Goal: Use online tool/utility: Use online tool/utility

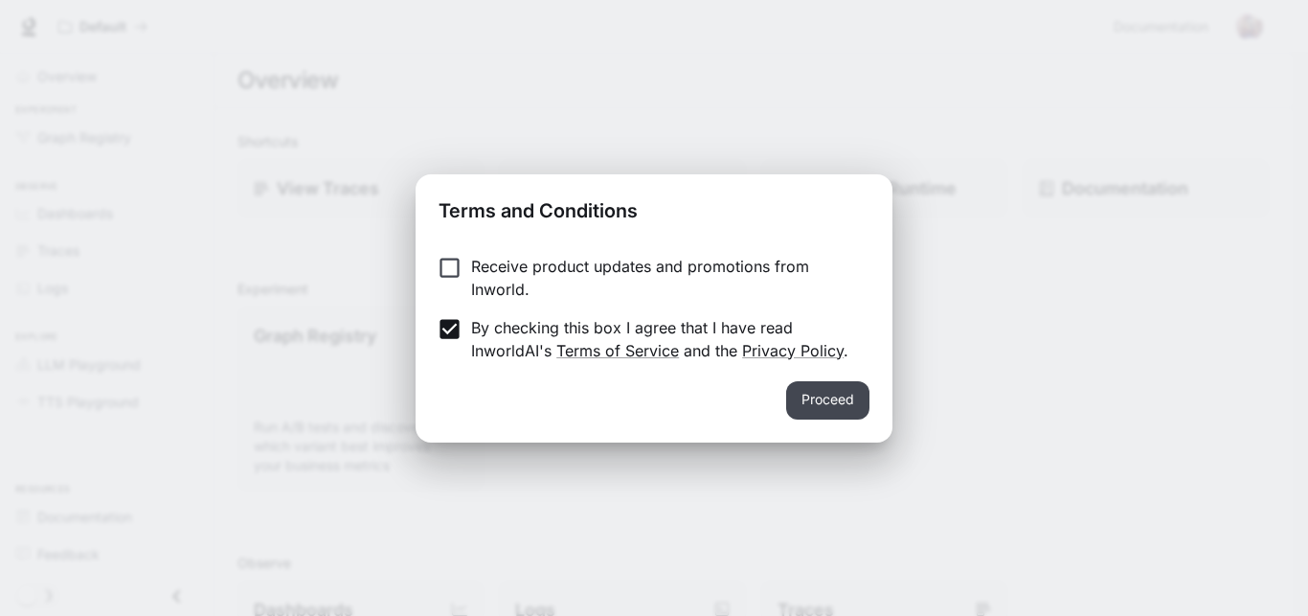
click at [813, 412] on button "Proceed" at bounding box center [827, 400] width 83 height 38
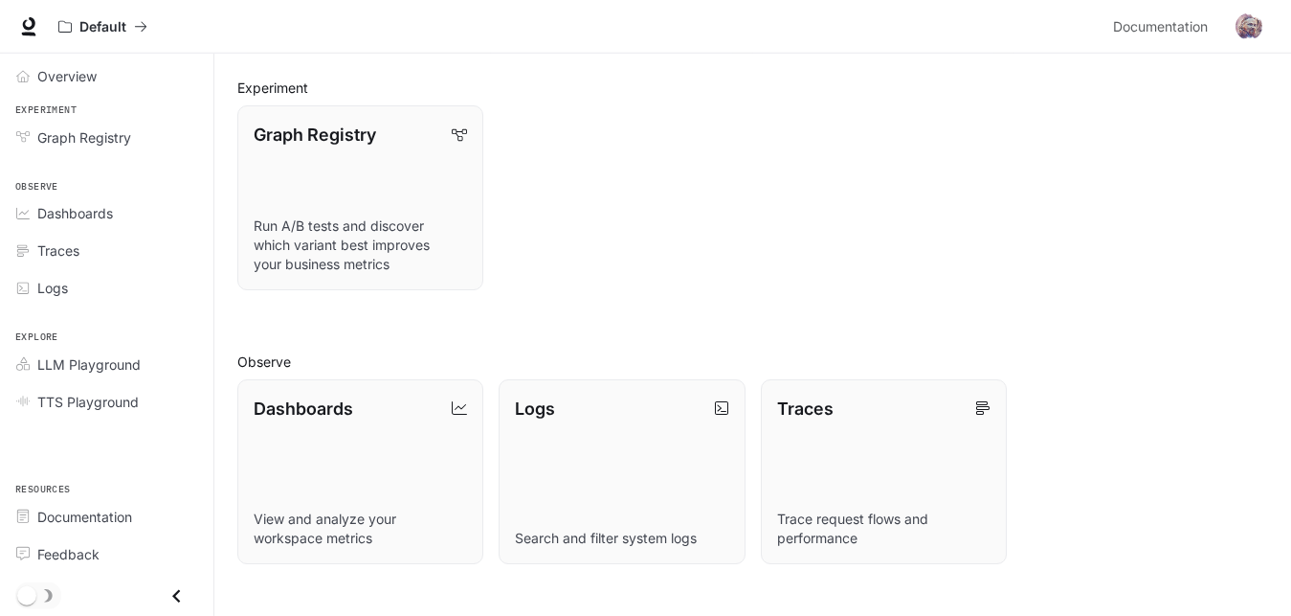
scroll to position [153, 0]
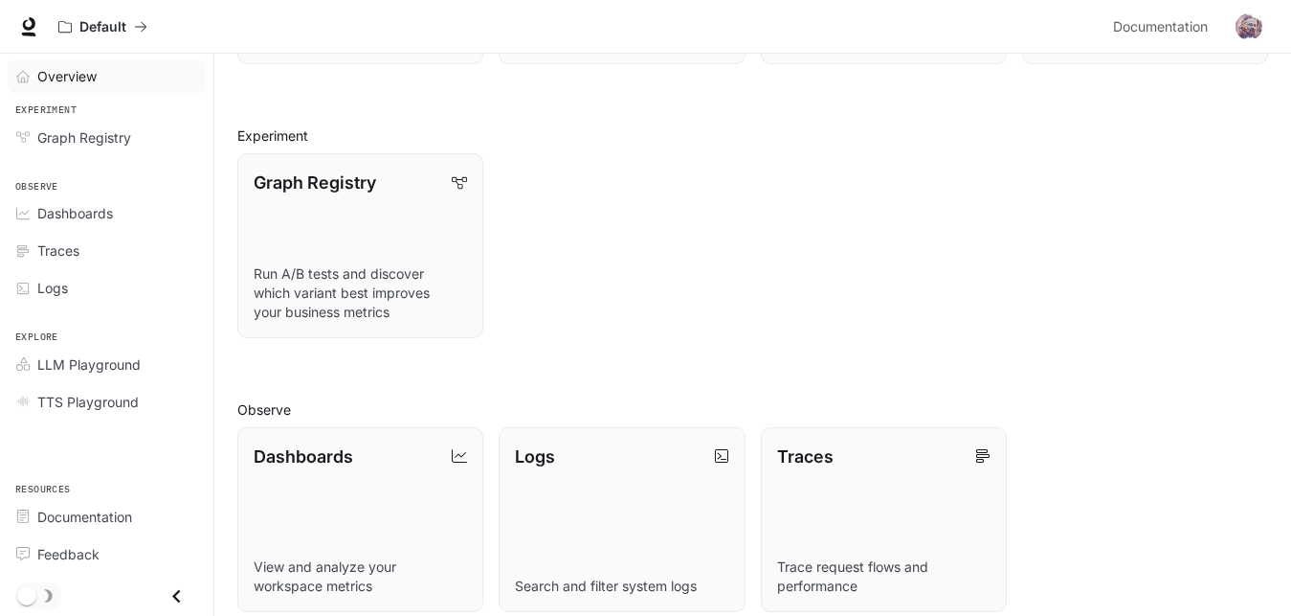
click at [90, 80] on span "Overview" at bounding box center [66, 76] width 59 height 20
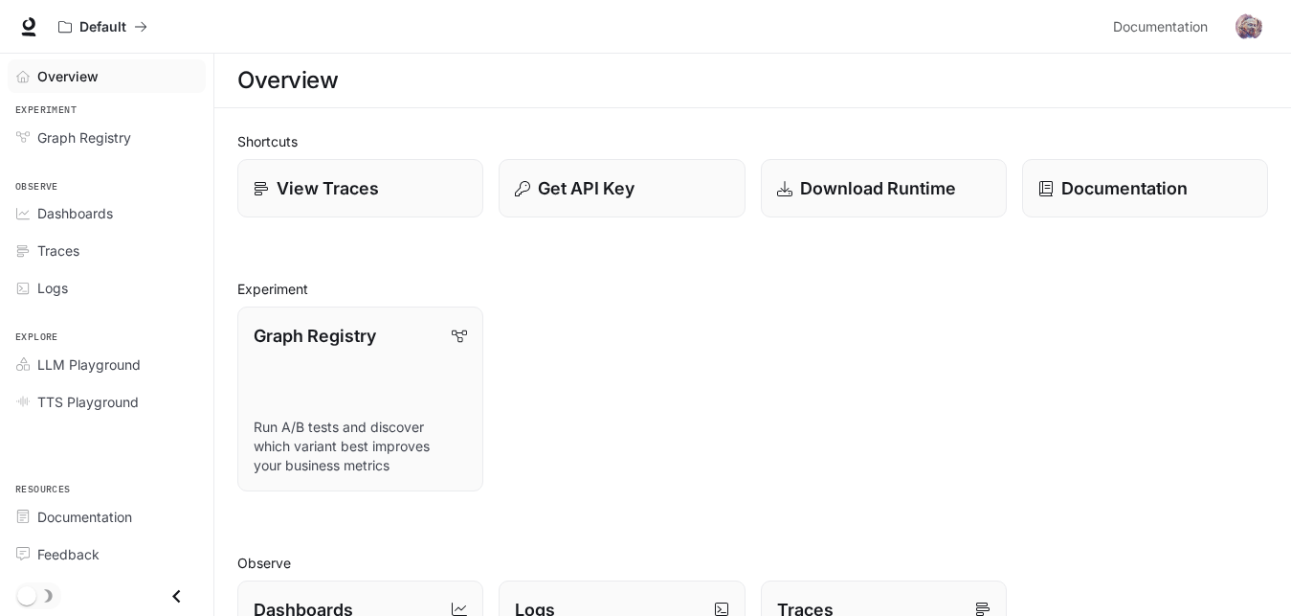
click at [1251, 16] on img "button" at bounding box center [1249, 26] width 27 height 27
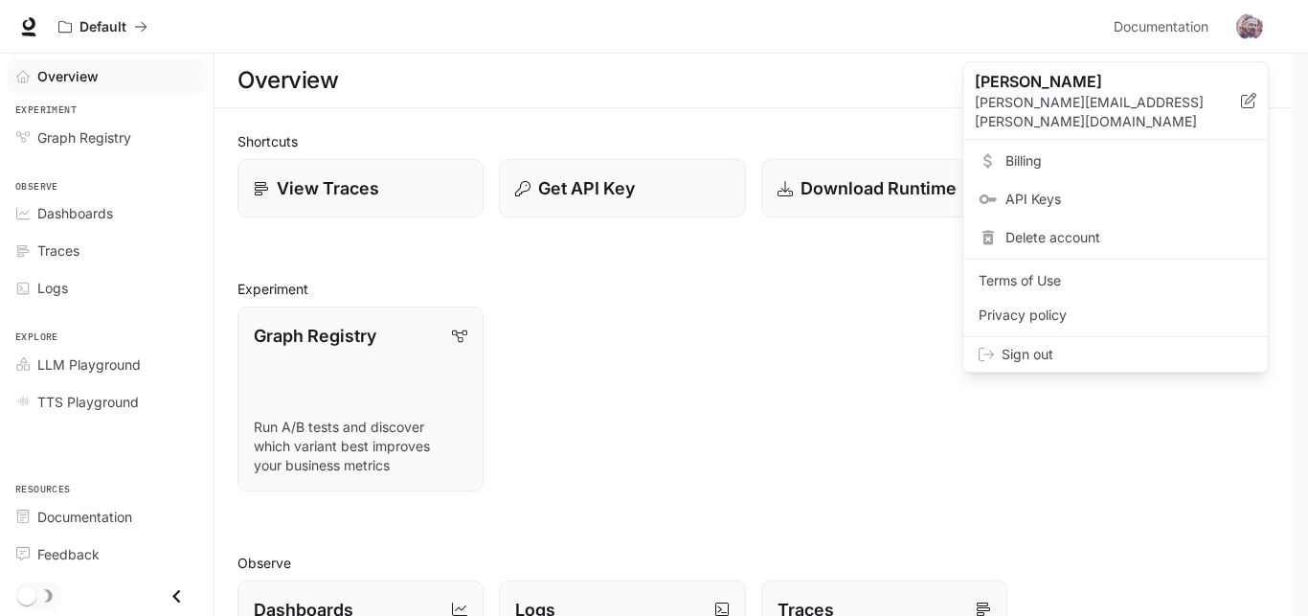
click at [1168, 32] on div at bounding box center [654, 308] width 1308 height 616
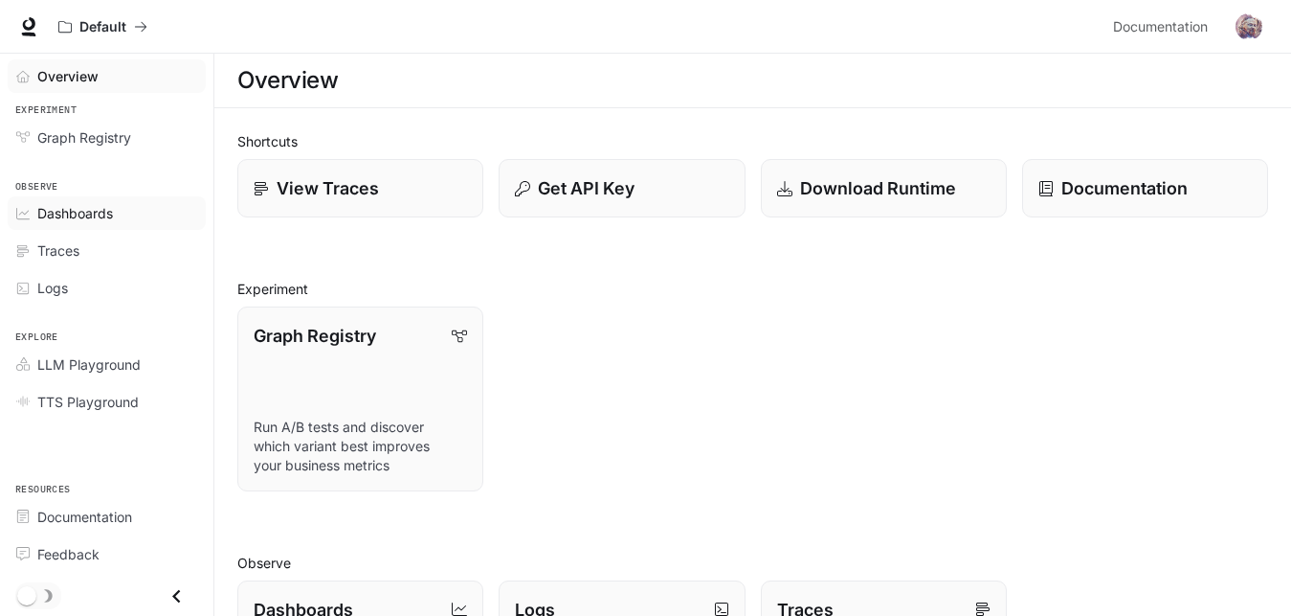
click at [56, 210] on span "Dashboards" at bounding box center [75, 213] width 76 height 20
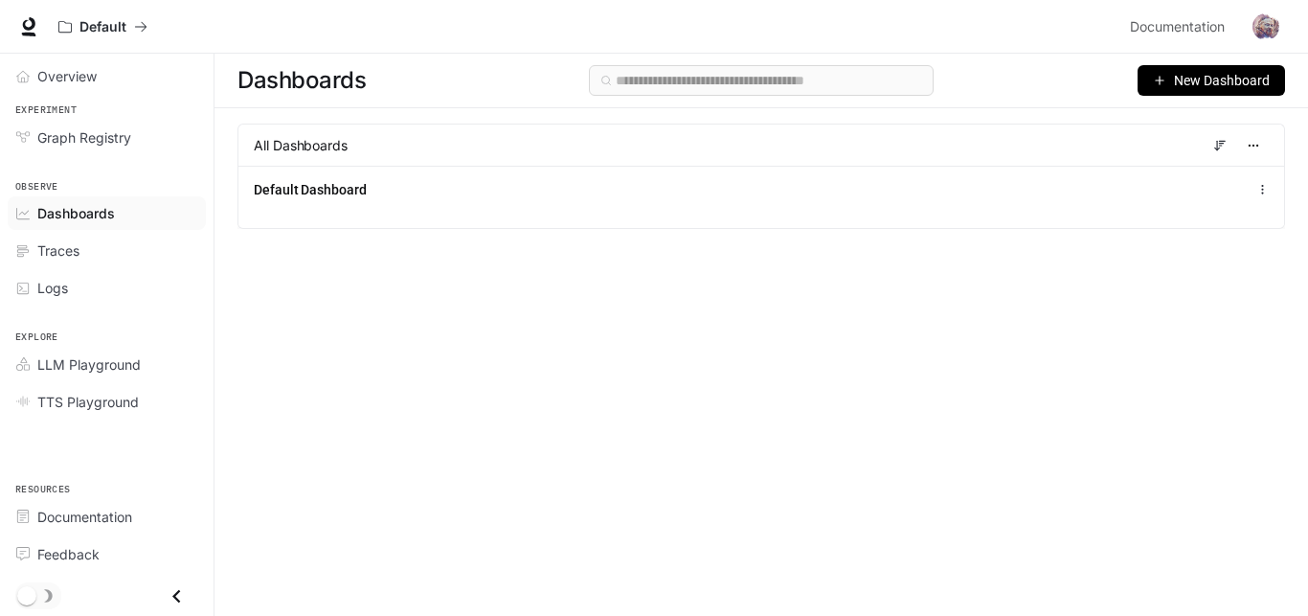
click at [1188, 79] on span "New Dashboard" at bounding box center [1222, 80] width 96 height 21
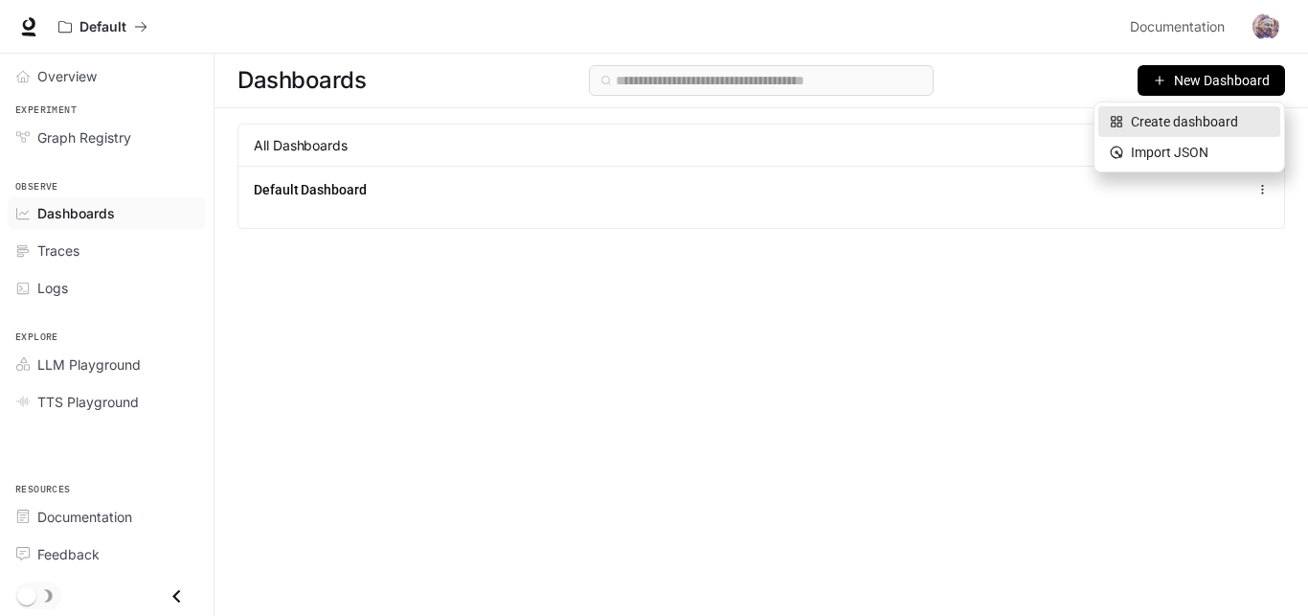
click at [1137, 124] on div "Create dashboard" at bounding box center [1188, 121] width 159 height 21
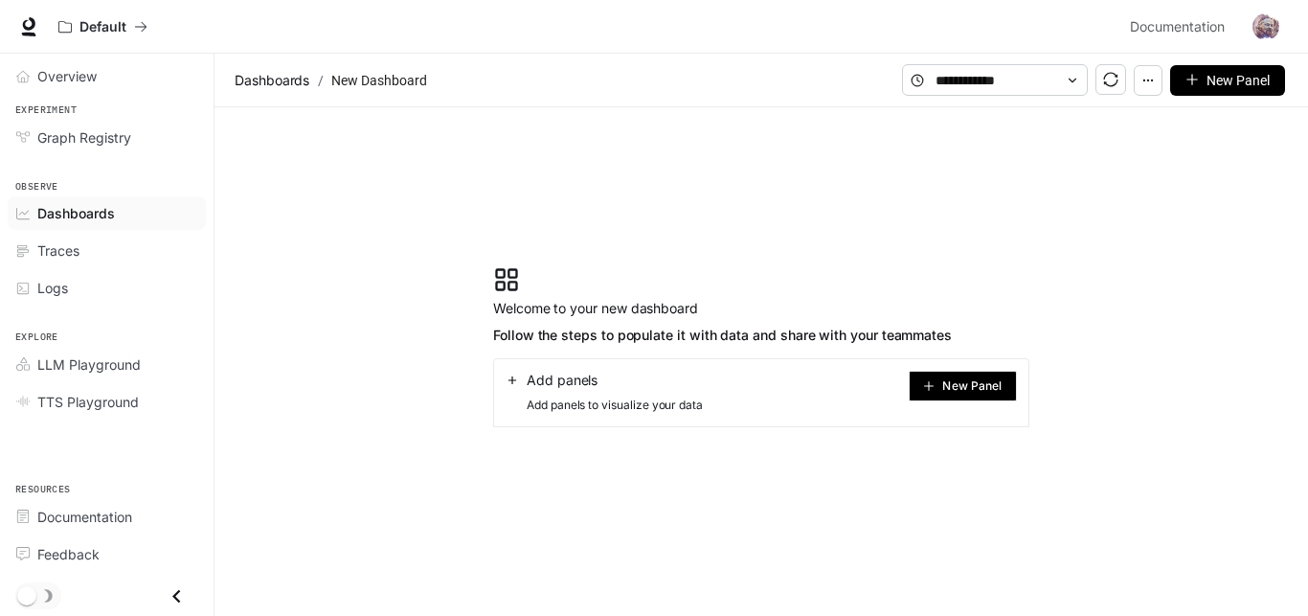
click at [936, 383] on button "New Panel" at bounding box center [962, 385] width 108 height 31
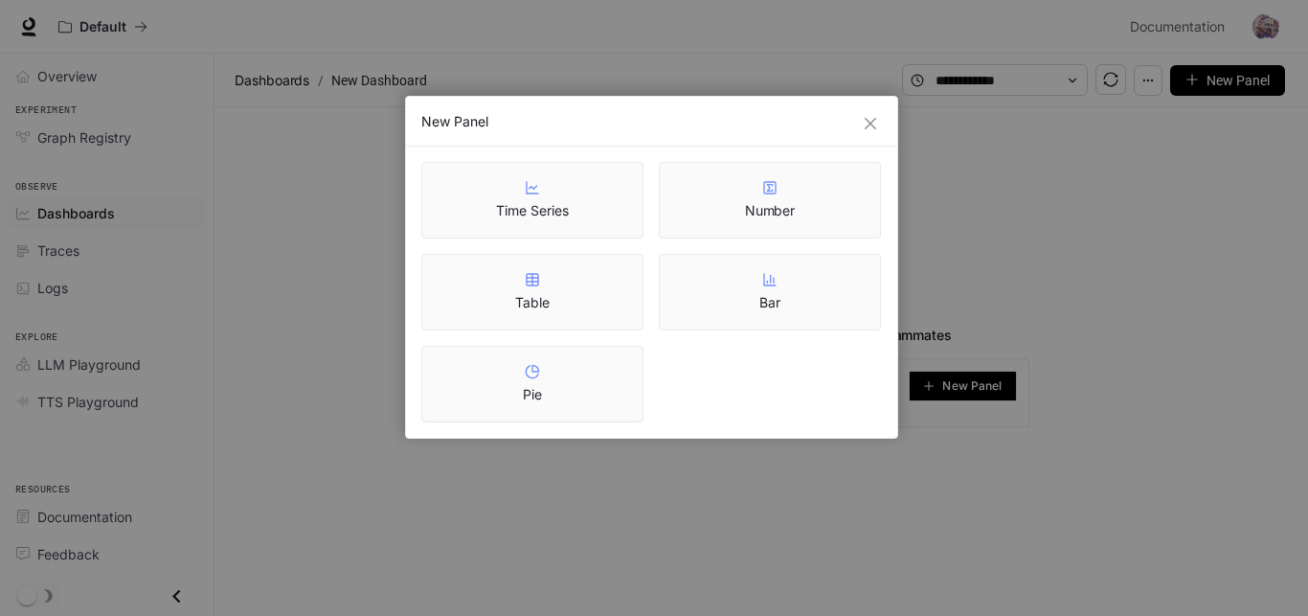
click at [961, 257] on div "New Panel Time Series Number Table Bar Pie" at bounding box center [654, 308] width 1308 height 616
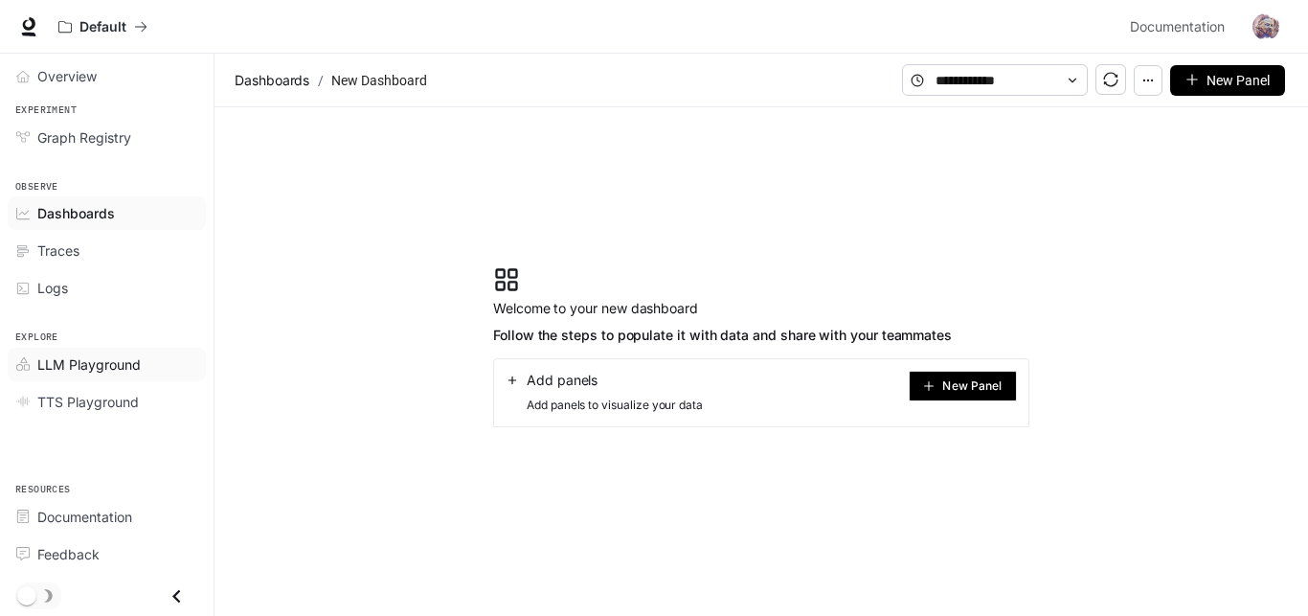
click at [74, 368] on span "LLM Playground" at bounding box center [88, 364] width 103 height 20
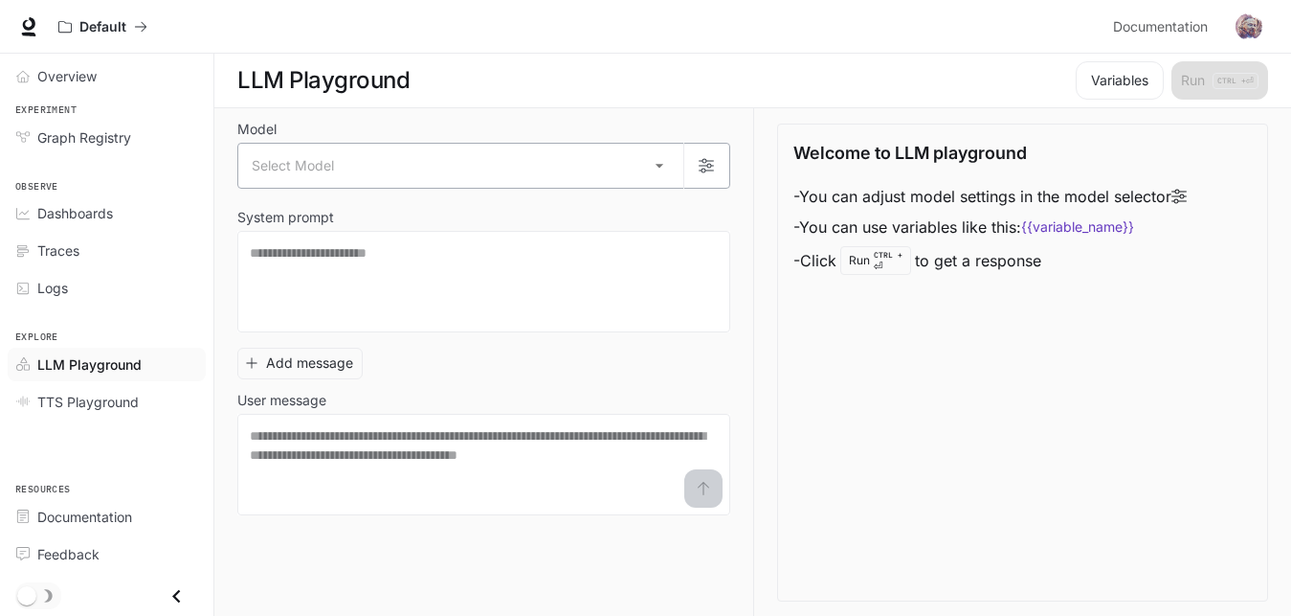
click at [672, 168] on body "Skip to main content Default Documentation Documentation Portal Overview Experi…" at bounding box center [645, 308] width 1291 height 616
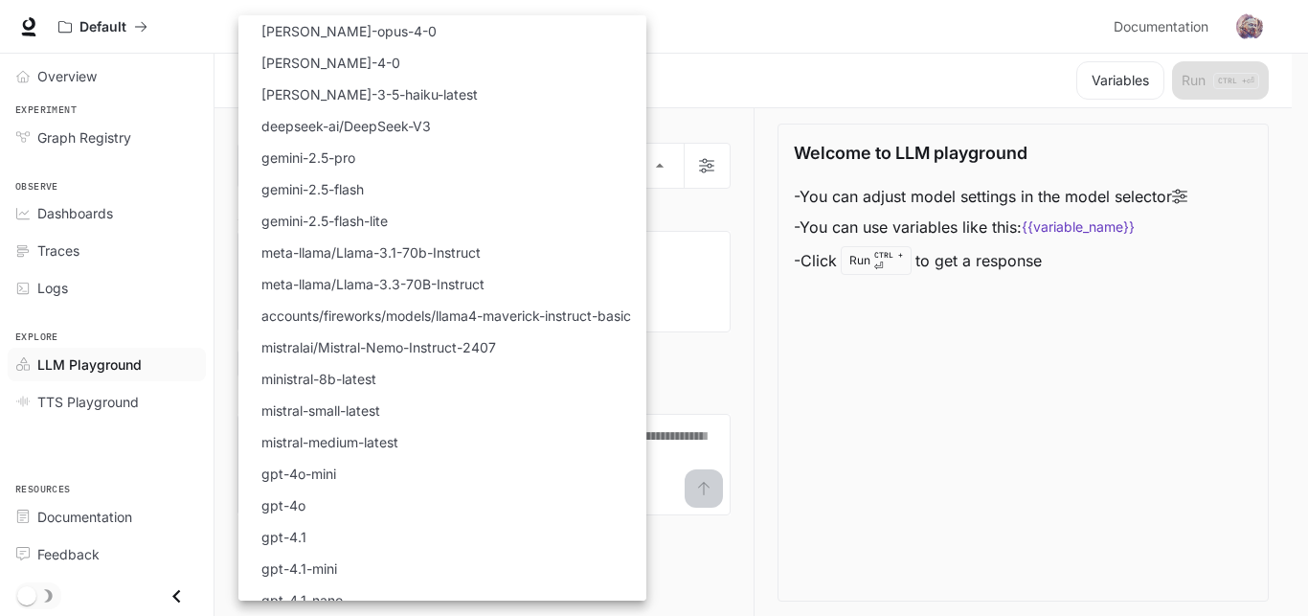
click at [733, 57] on div at bounding box center [654, 308] width 1308 height 616
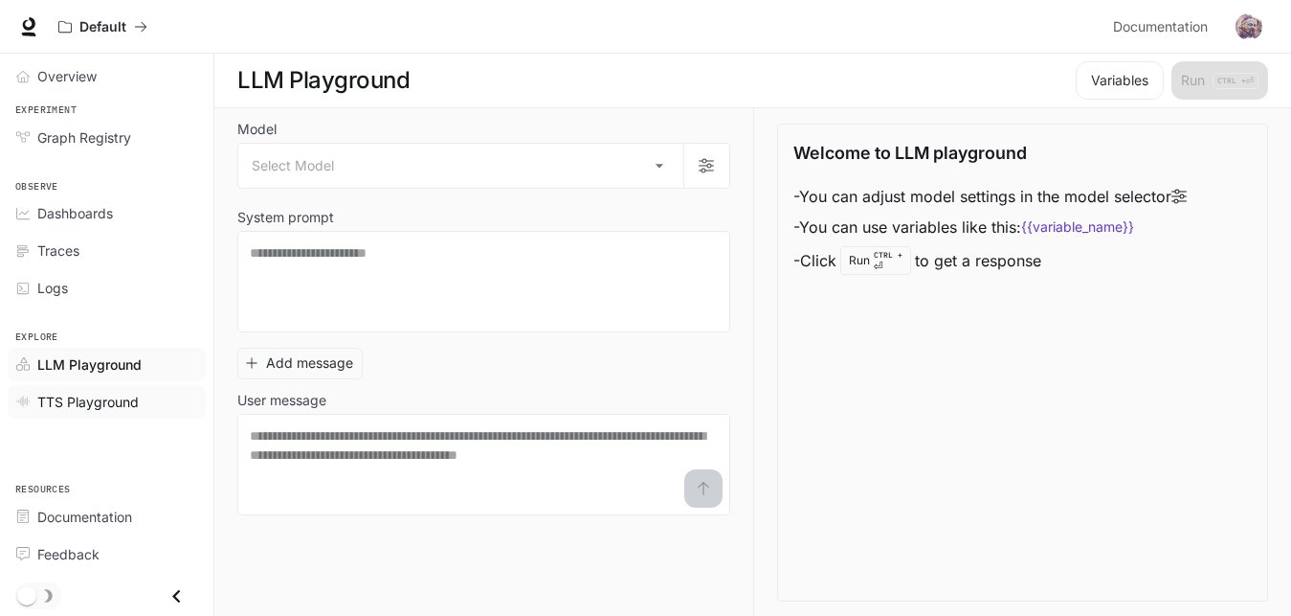
click at [80, 399] on span "TTS Playground" at bounding box center [87, 402] width 101 height 20
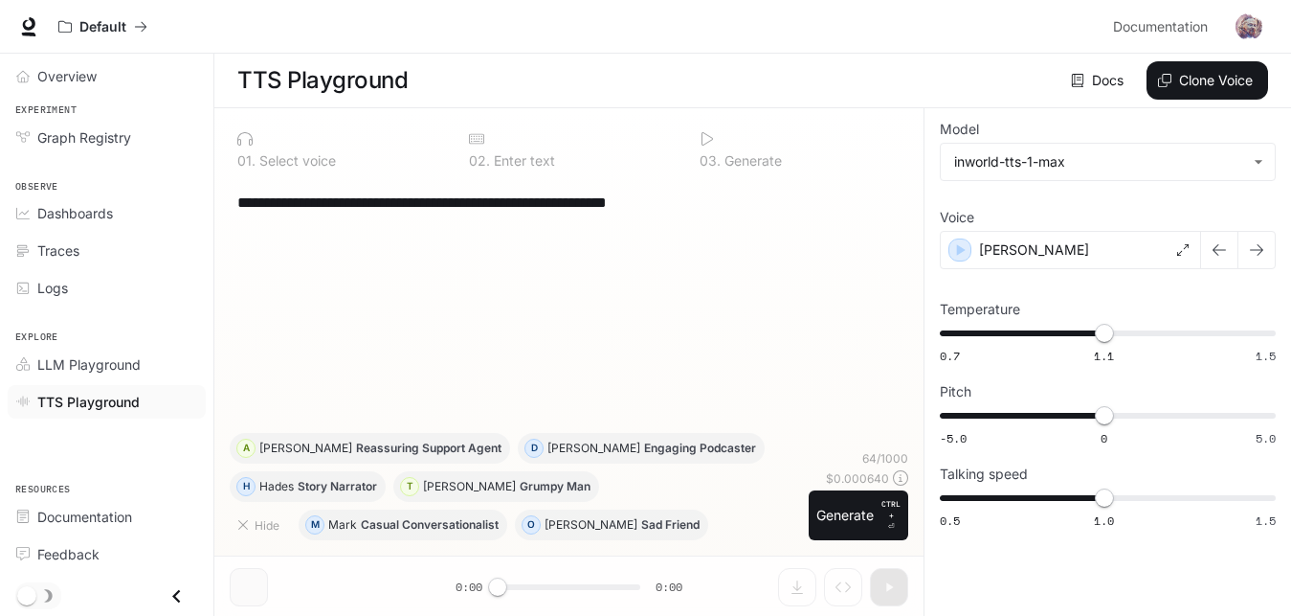
scroll to position [1, 0]
click at [849, 526] on button "Generate CTRL + ⏎" at bounding box center [859, 514] width 100 height 50
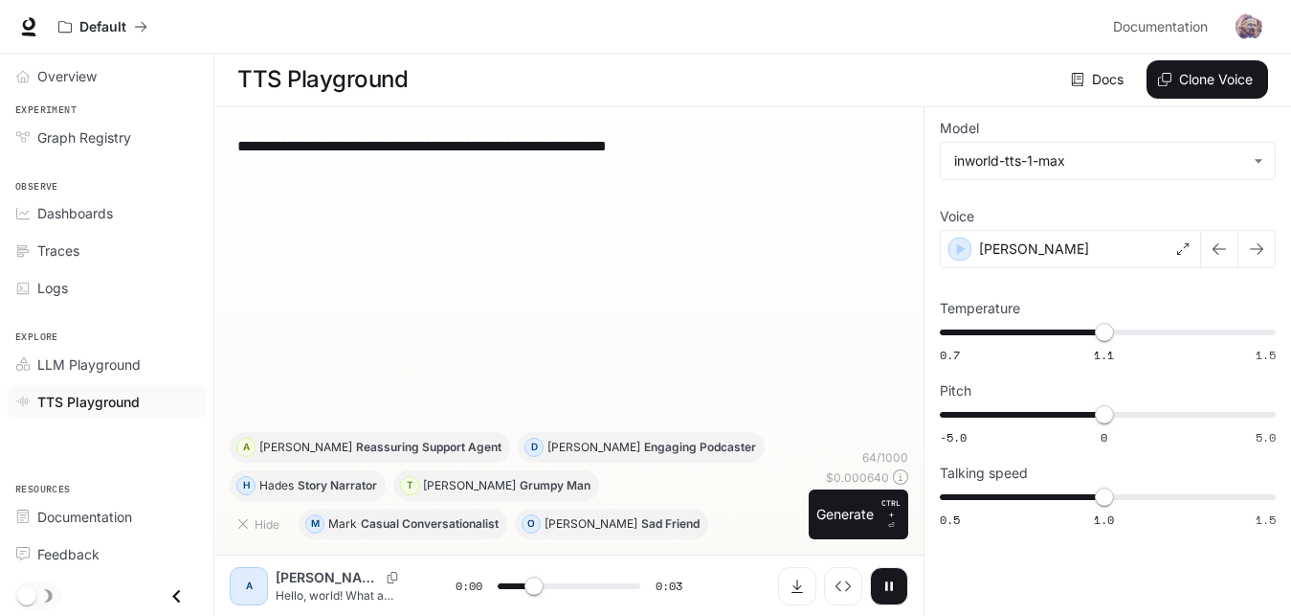
click at [882, 593] on icon "button" at bounding box center [889, 585] width 15 height 15
type input "***"
click at [1260, 168] on body "**********" at bounding box center [645, 307] width 1291 height 616
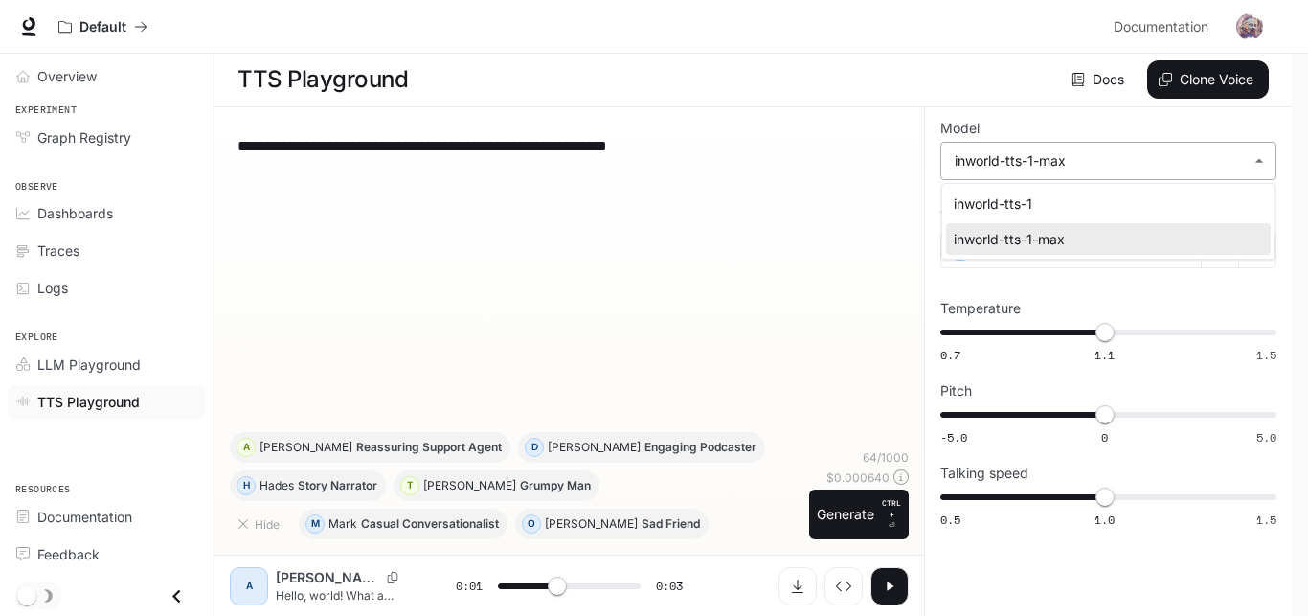
click at [1260, 168] on div at bounding box center [654, 308] width 1308 height 616
